Goal: Information Seeking & Learning: Learn about a topic

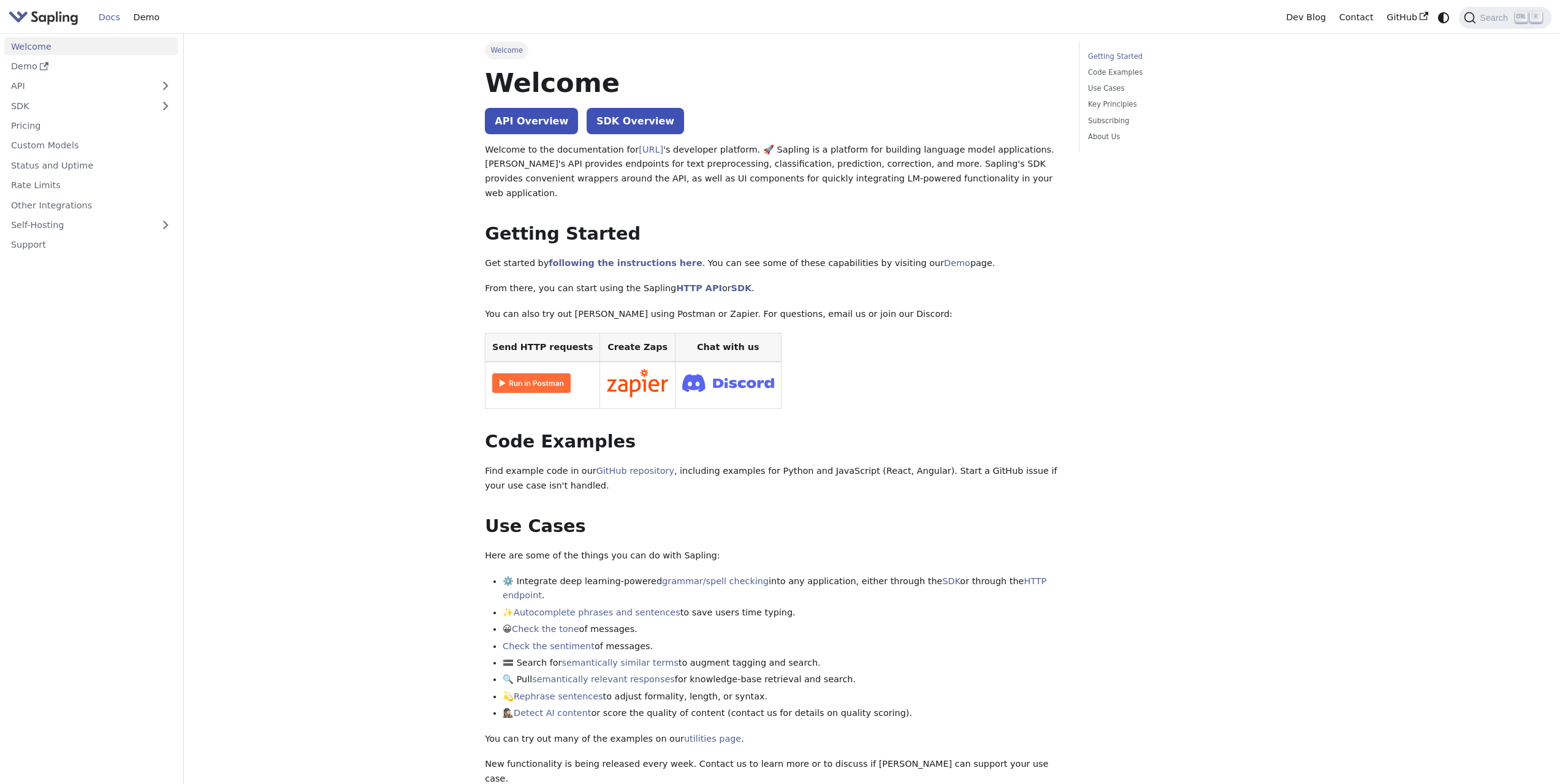
drag, startPoint x: 776, startPoint y: 321, endPoint x: 716, endPoint y: 185, distance: 148.6
click at [136, 85] on link "API" at bounding box center [79, 86] width 149 height 18
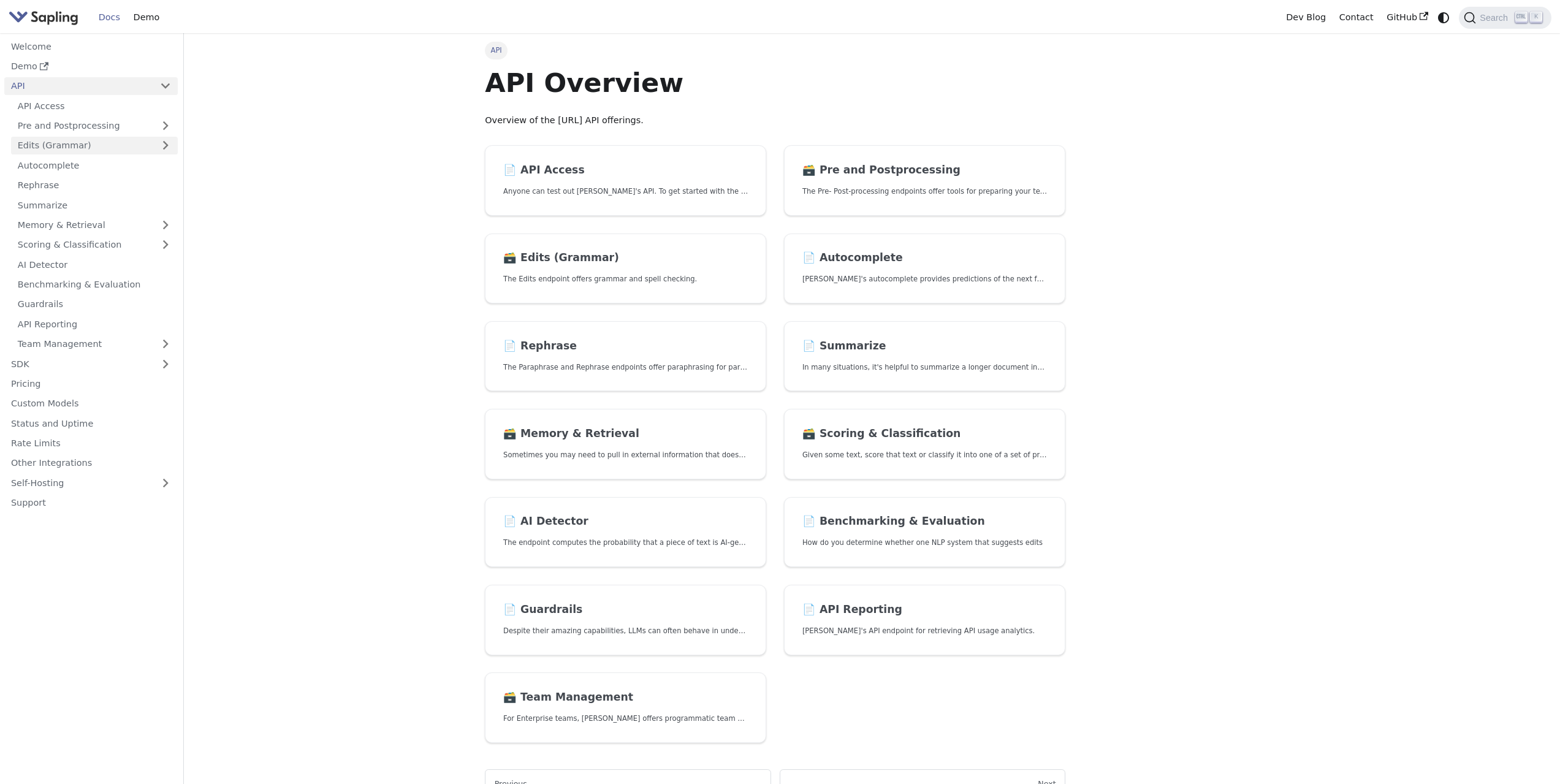
click at [156, 146] on link "Edits (Grammar)" at bounding box center [94, 146] width 167 height 18
click at [154, 189] on link "Spellcheck" at bounding box center [98, 185] width 160 height 18
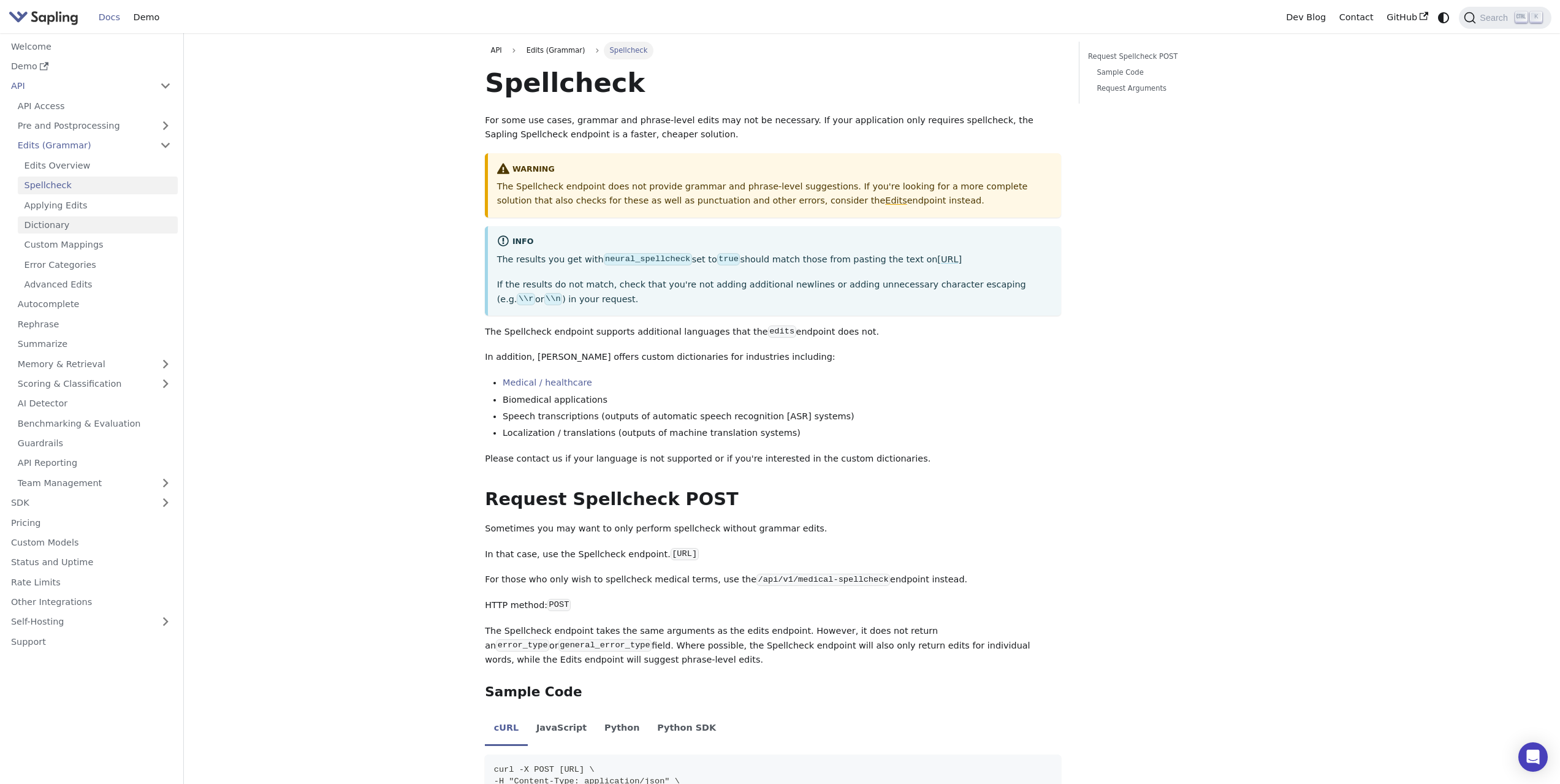
click at [146, 222] on link "Dictionary" at bounding box center [98, 225] width 160 height 18
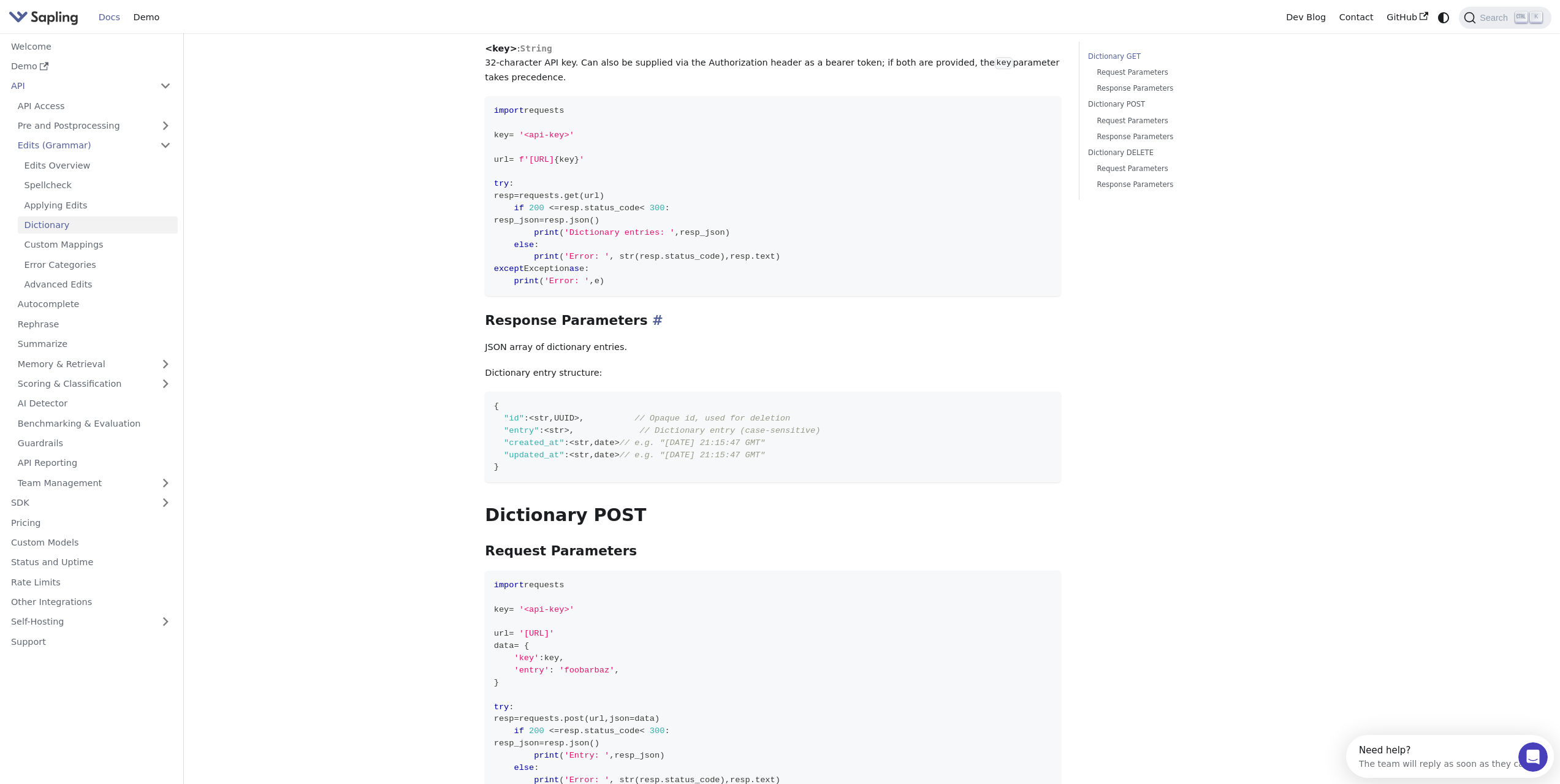
scroll to position [245, 0]
